Goal: Find specific page/section: Find specific page/section

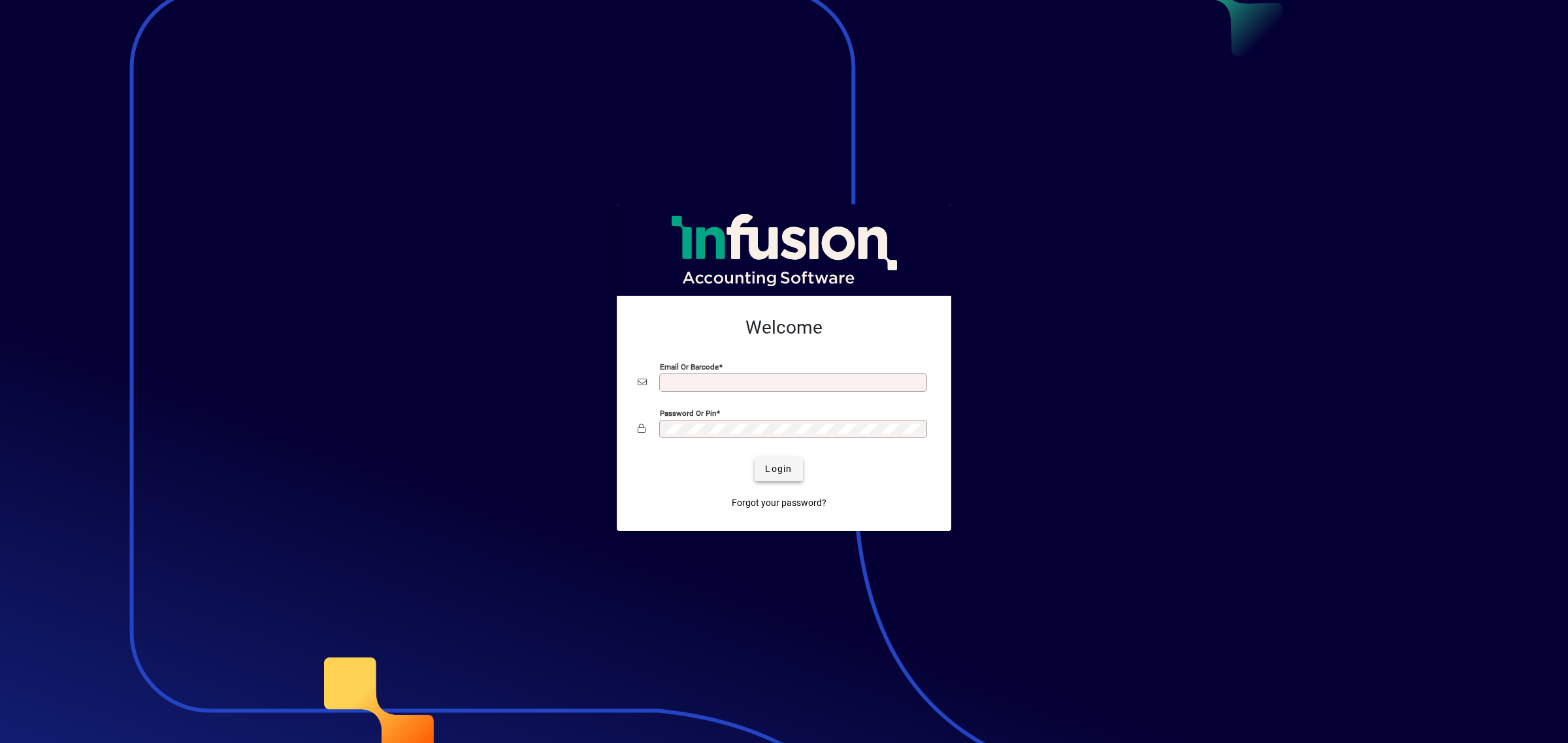
type input "**********"
click at [775, 471] on span "Login" at bounding box center [779, 469] width 27 height 13
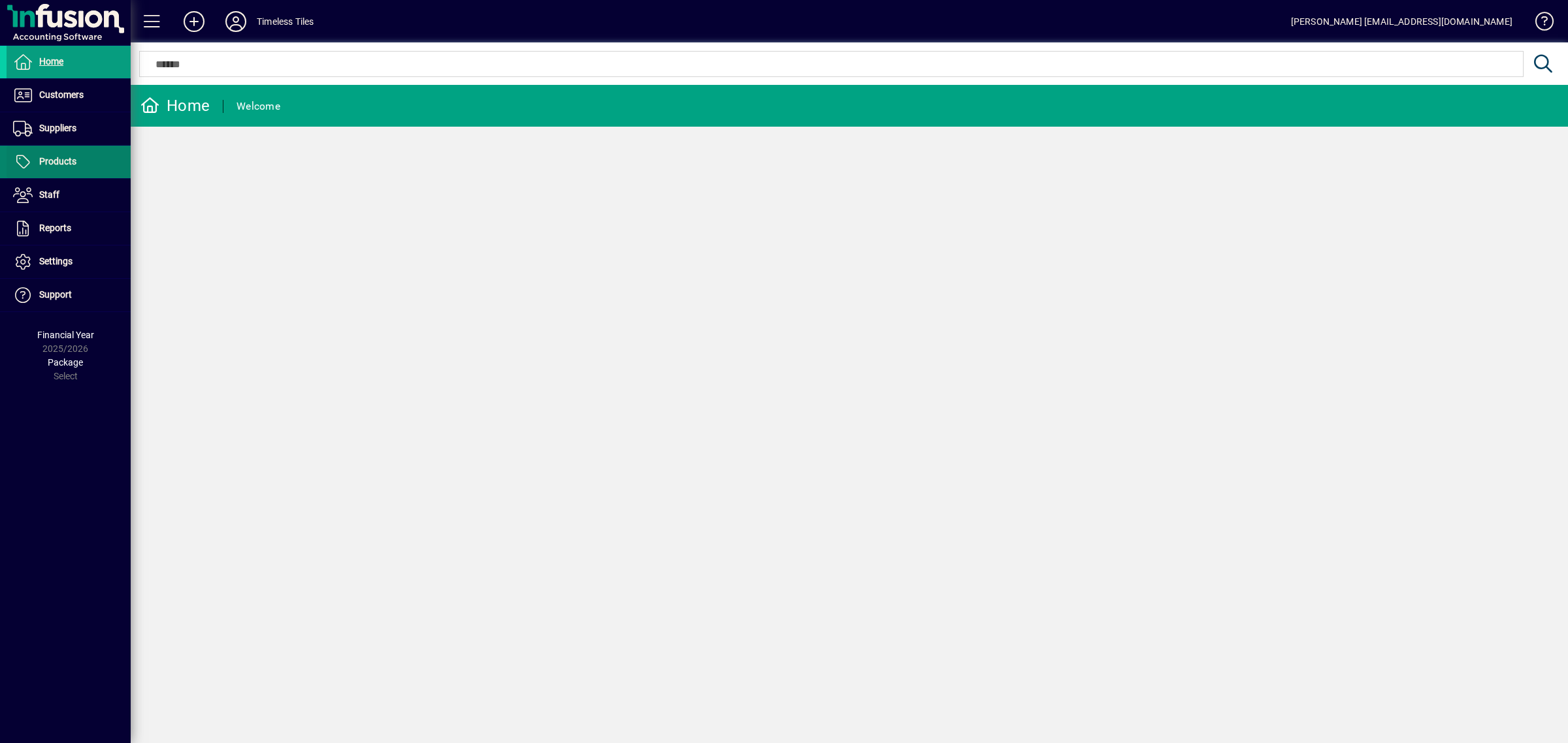
click at [59, 164] on span "Products" at bounding box center [58, 161] width 37 height 10
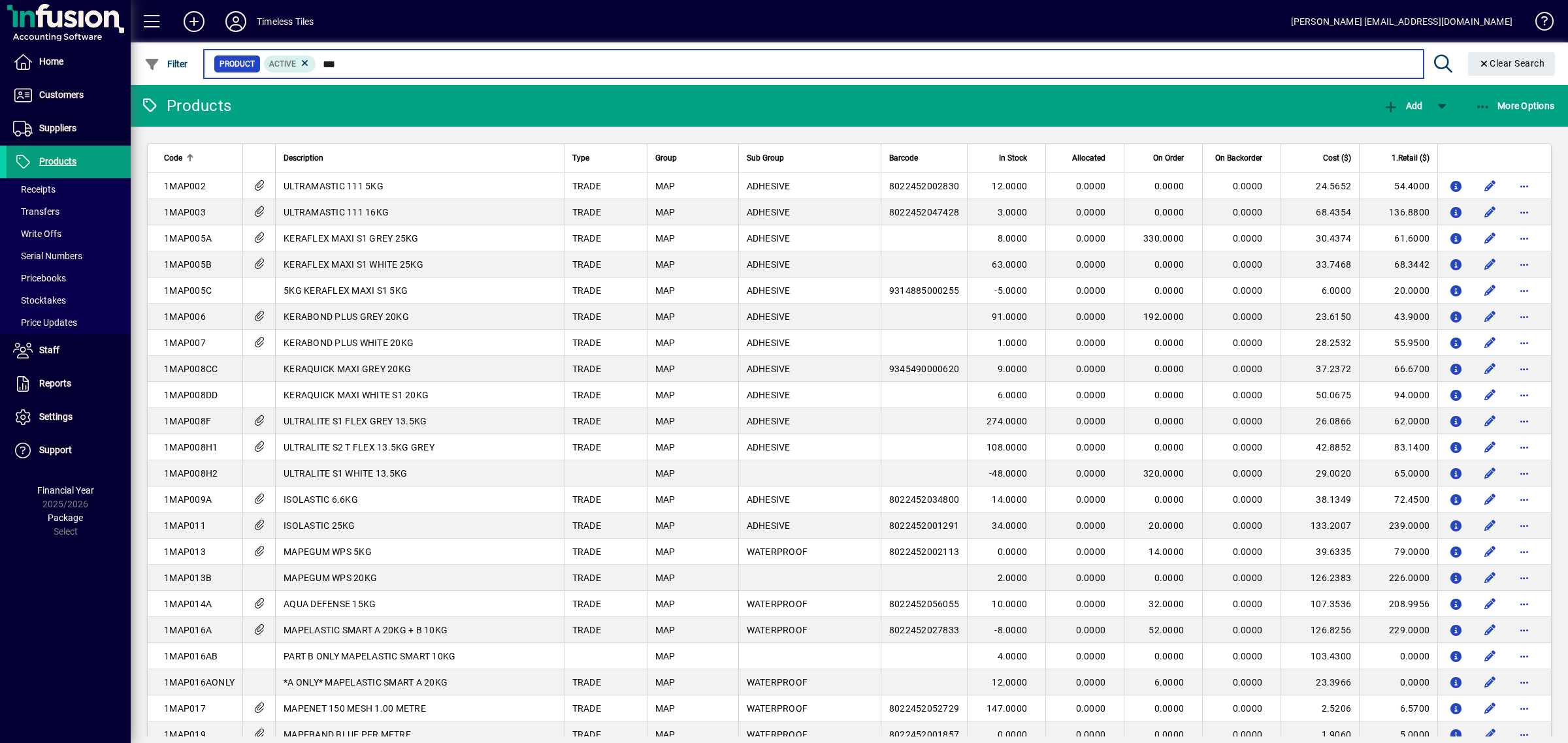
type input "****"
